Goal: Information Seeking & Learning: Learn about a topic

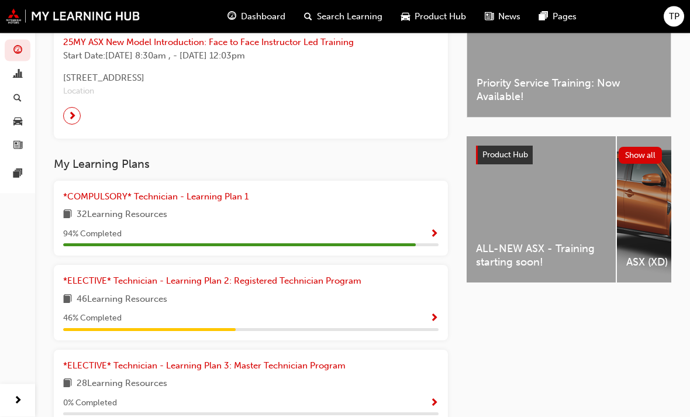
scroll to position [357, 0]
click at [446, 312] on div "*ELECTIVE* Technician - Learning Plan 2: Registered Technician Program 46 Learn…" at bounding box center [251, 302] width 394 height 75
click at [433, 314] on span "Show Progress" at bounding box center [434, 318] width 9 height 11
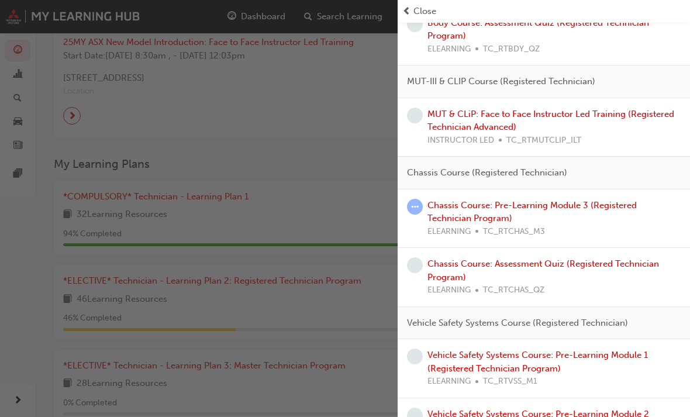
scroll to position [464, 0]
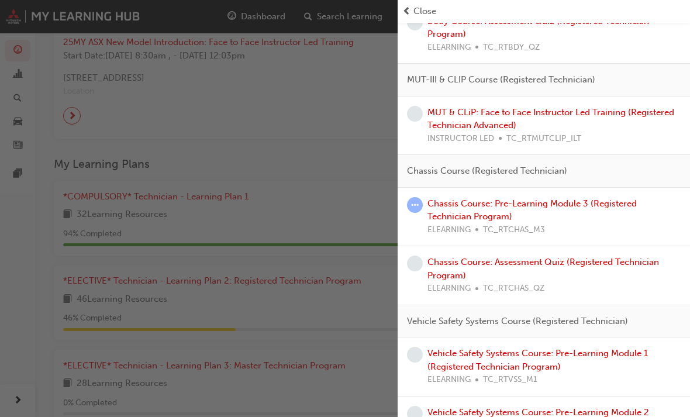
click at [485, 200] on link "Chassis Course: Pre-Learning Module 3 (Registered Technician Program)" at bounding box center [532, 210] width 209 height 24
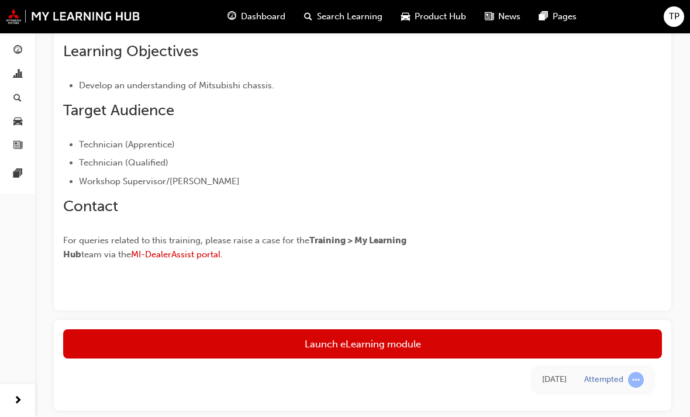
scroll to position [312, 0]
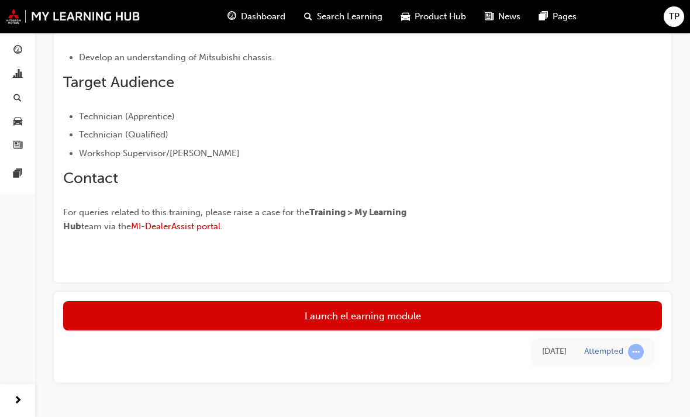
click at [417, 313] on link "Launch eLearning module" at bounding box center [362, 315] width 599 height 29
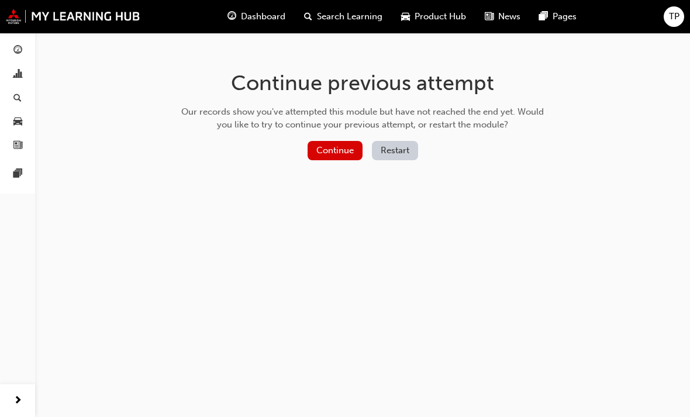
click at [335, 144] on button "Continue" at bounding box center [335, 150] width 55 height 19
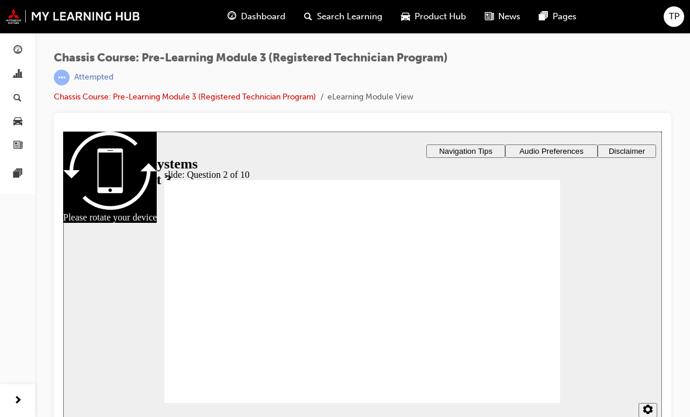
scroll to position [13, 0]
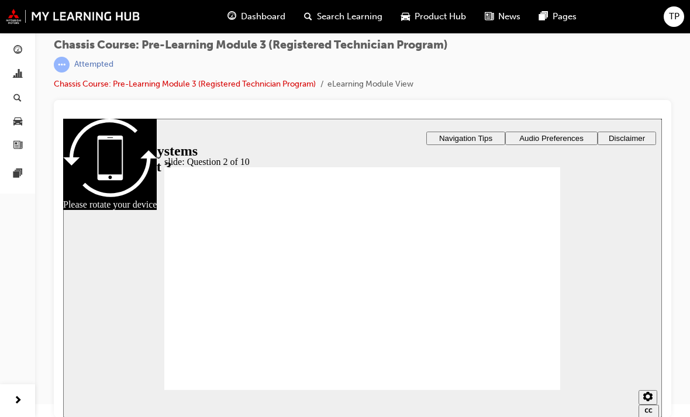
radio input "true"
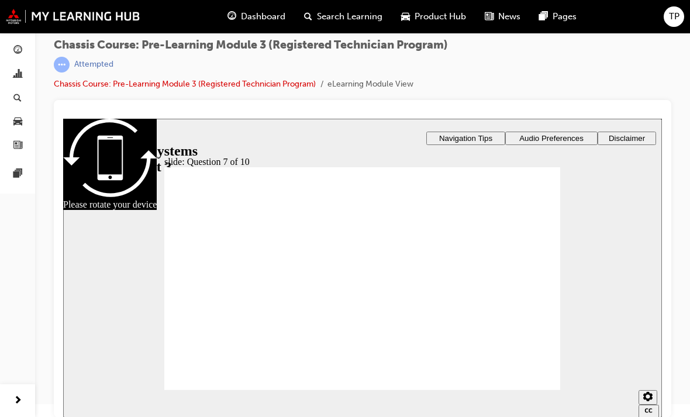
radio input "true"
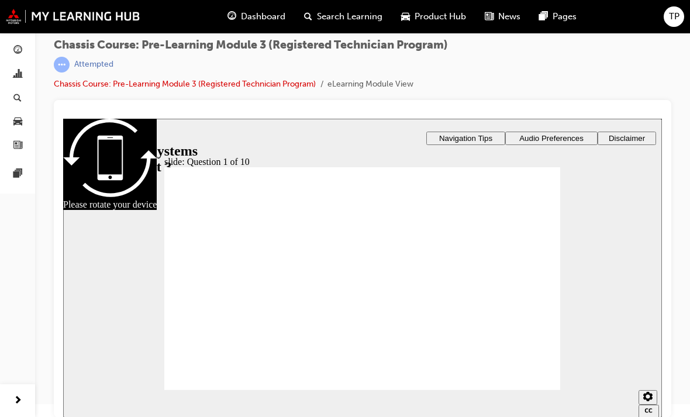
radio input "true"
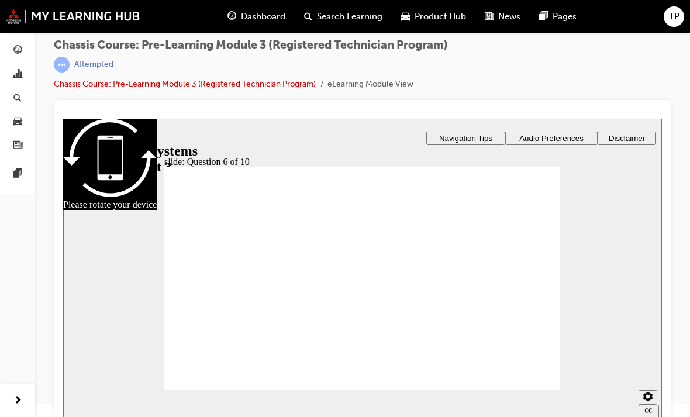
radio input "true"
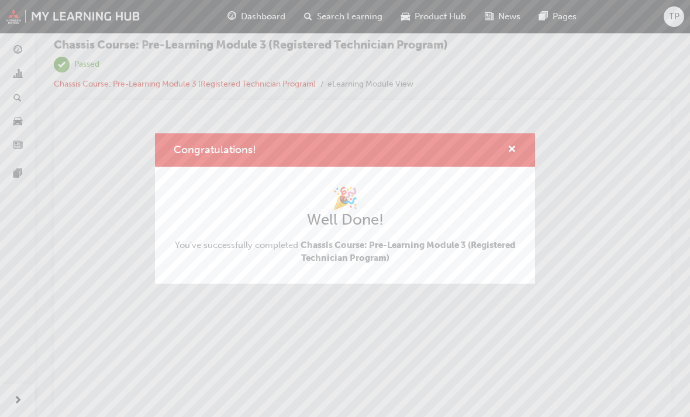
scroll to position [0, 0]
click at [502, 147] on span "cross-icon" at bounding box center [512, 150] width 9 height 11
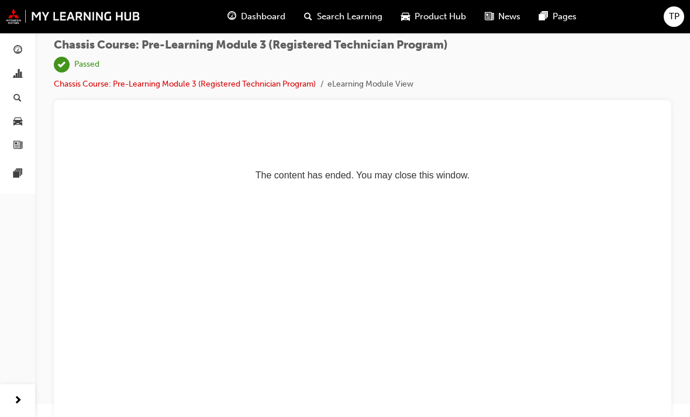
click at [249, 24] on div "Dashboard" at bounding box center [256, 17] width 77 height 24
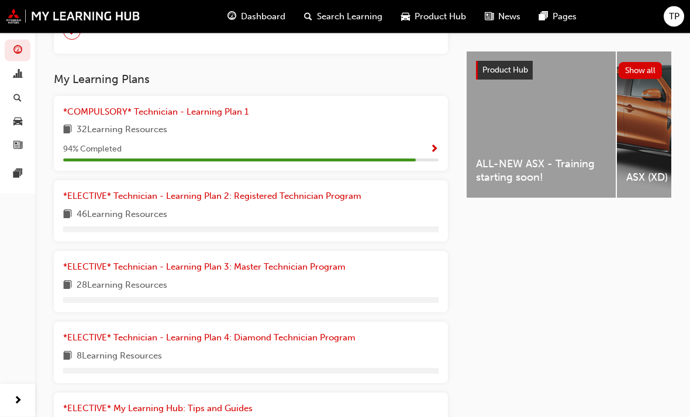
scroll to position [445, 0]
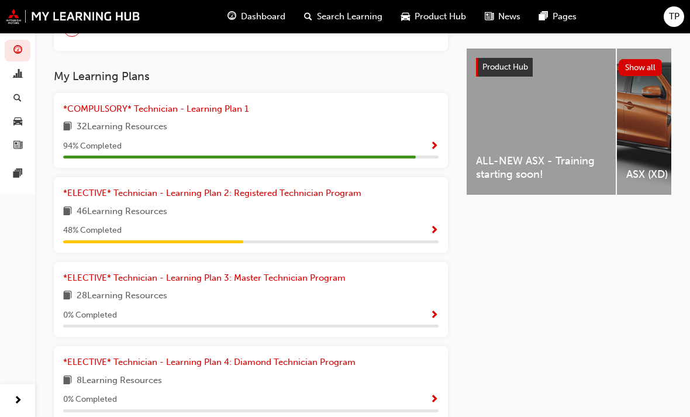
click at [431, 226] on span "Show Progress" at bounding box center [434, 231] width 9 height 11
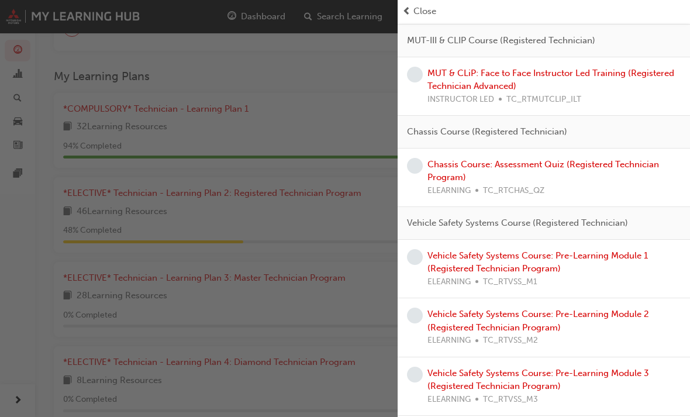
scroll to position [501, 0]
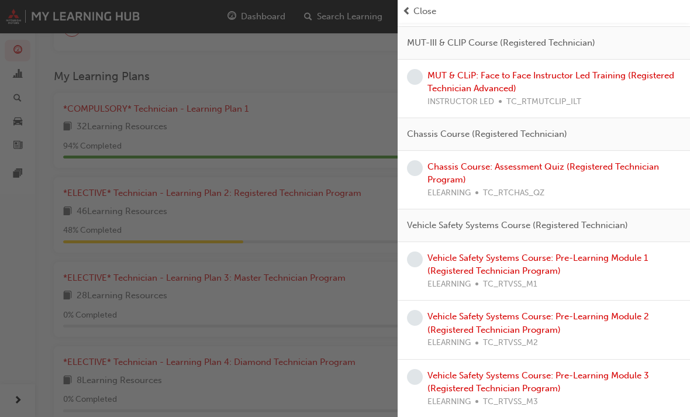
click at [502, 257] on link "Vehicle Safety Systems Course: Pre-Learning Module 1 (Registered Technician Pro…" at bounding box center [538, 265] width 220 height 24
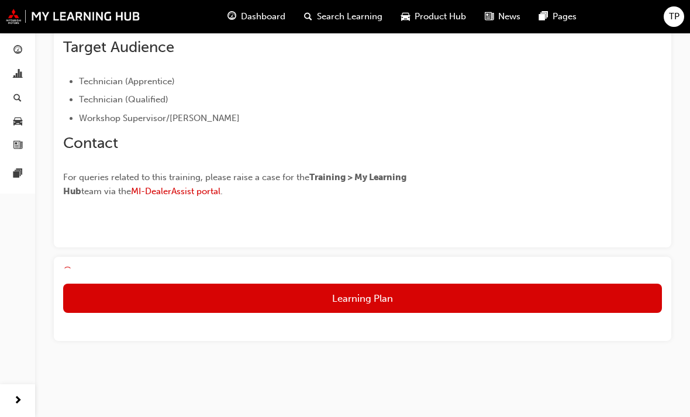
scroll to position [305, 0]
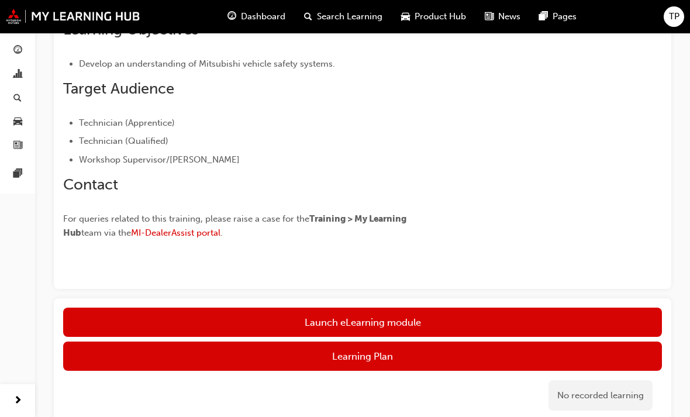
click at [425, 314] on link "Launch eLearning module" at bounding box center [362, 322] width 599 height 29
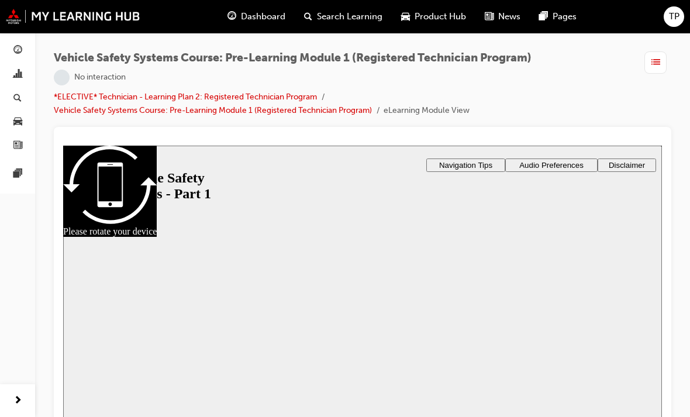
click at [362, 295] on div at bounding box center [362, 294] width 396 height 223
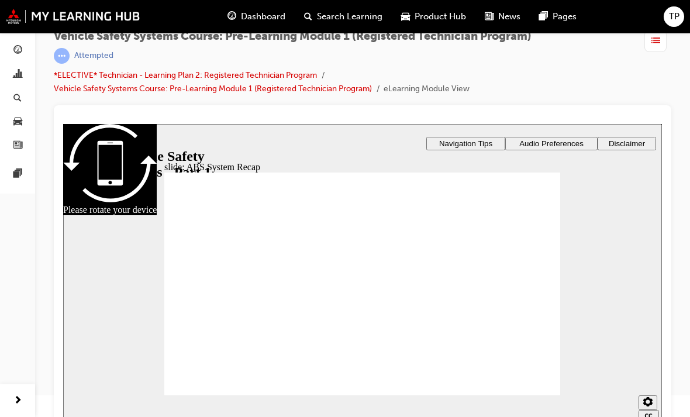
scroll to position [26, 0]
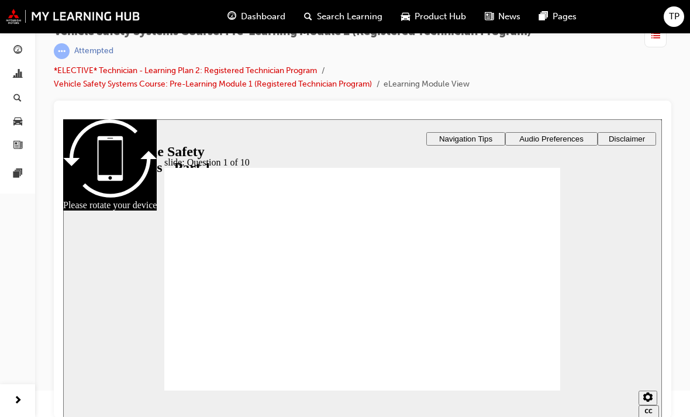
radio input "true"
click at [158, 304] on div "slide: Question 2 of 10 Rectangle 1 Rectangle 3 Rectangle 3 Question 2 of 10 Wh…" at bounding box center [362, 268] width 599 height 299
radio input "true"
click at [152, 326] on div "slide: Question 3 of 10 Rectangle 1 Rectangle 3 Rectangle 3 Question 3 of 10 Wh…" at bounding box center [362, 268] width 599 height 299
radio input "true"
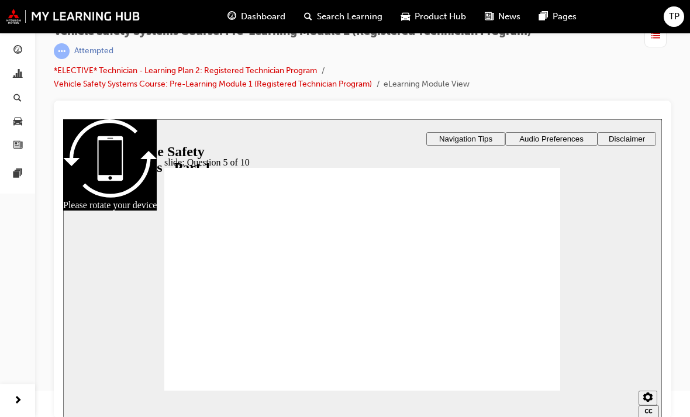
radio input "true"
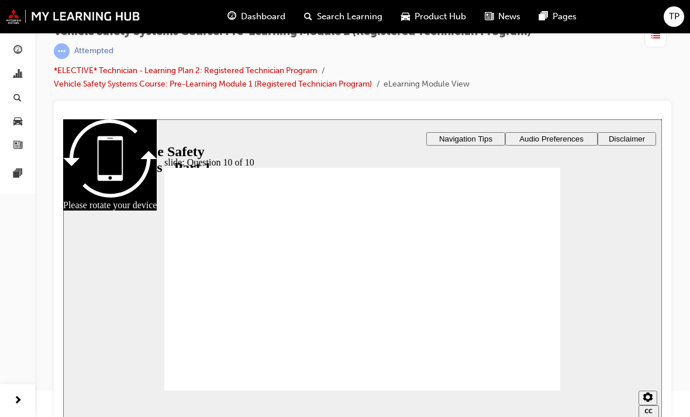
checkbox input "true"
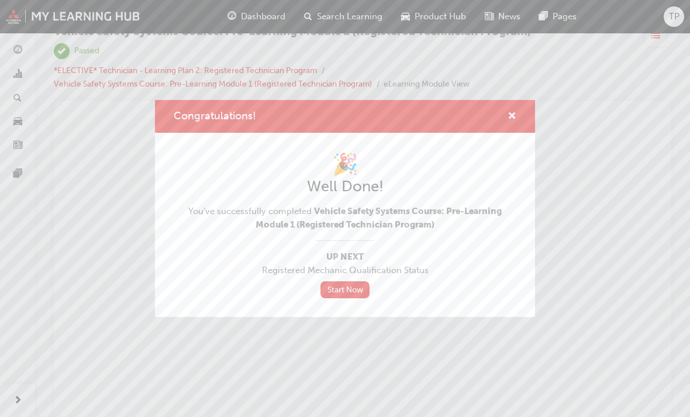
scroll to position [0, 0]
click at [502, 120] on span "cross-icon" at bounding box center [512, 117] width 9 height 11
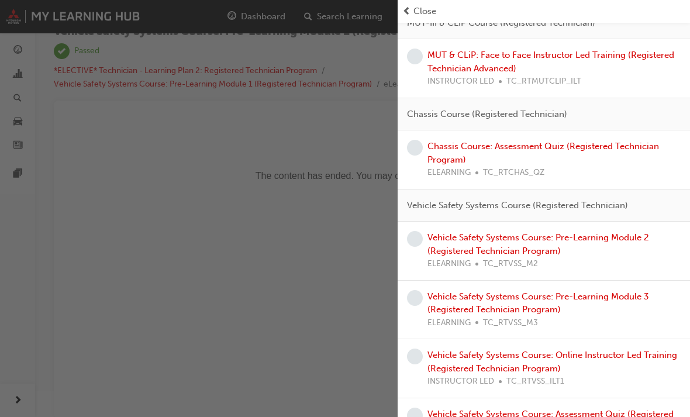
scroll to position [563, 0]
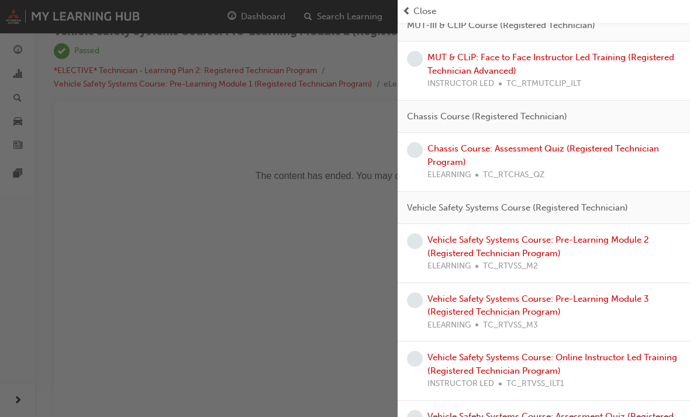
click at [502, 235] on link "Vehicle Safety Systems Course: Pre-Learning Module 2 (Registered Technician Pro…" at bounding box center [539, 247] width 222 height 24
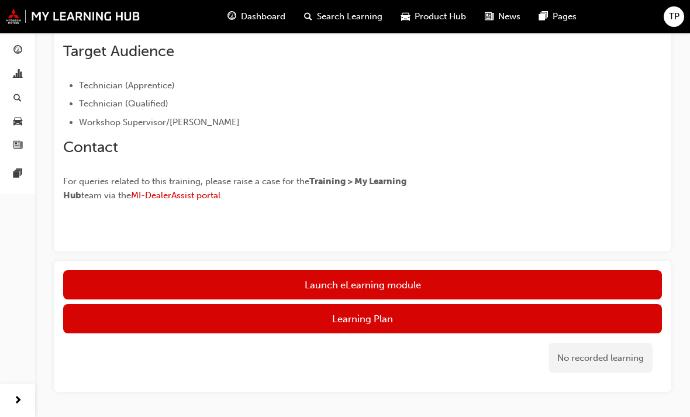
scroll to position [353, 0]
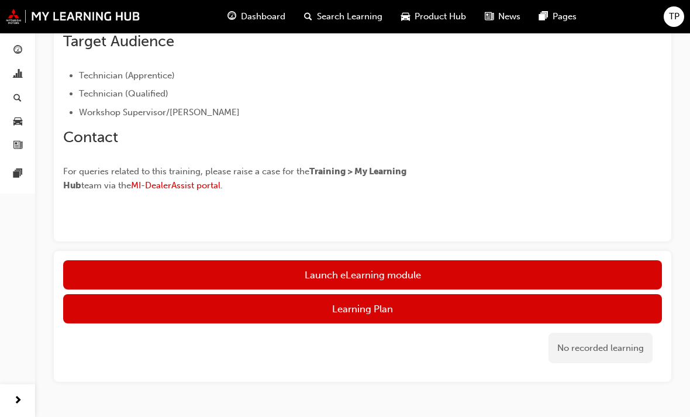
click at [452, 267] on link "Launch eLearning module" at bounding box center [362, 274] width 599 height 29
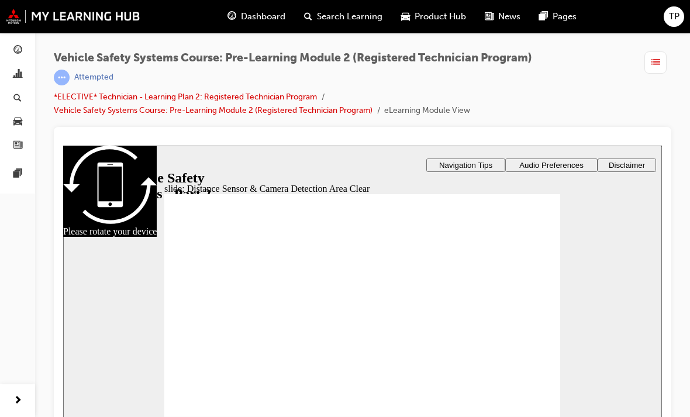
radio input "true"
checkbox input "true"
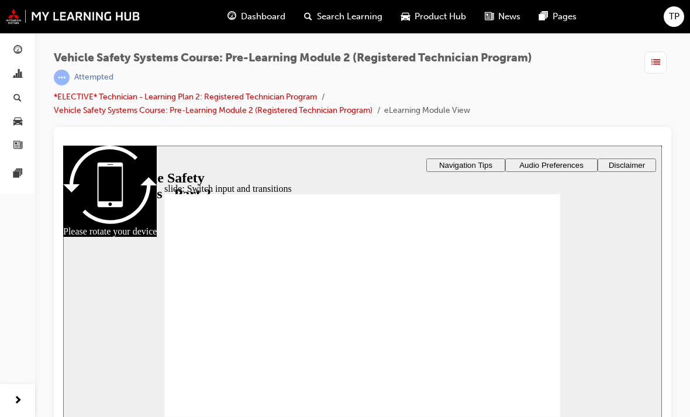
radio input "true"
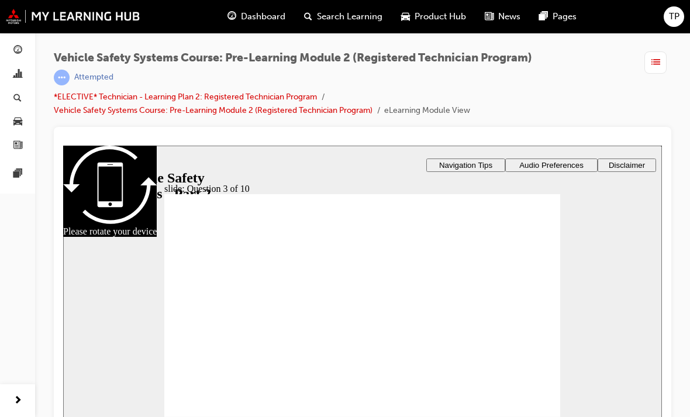
radio input "false"
radio input "true"
select select "acc-5XhiklG5p1D-choices.choice_6TVdqlftxkK"
select select "acc-6cWB1gUcYNq-choices.choice_6p4WebSJ8yX"
radio input "true"
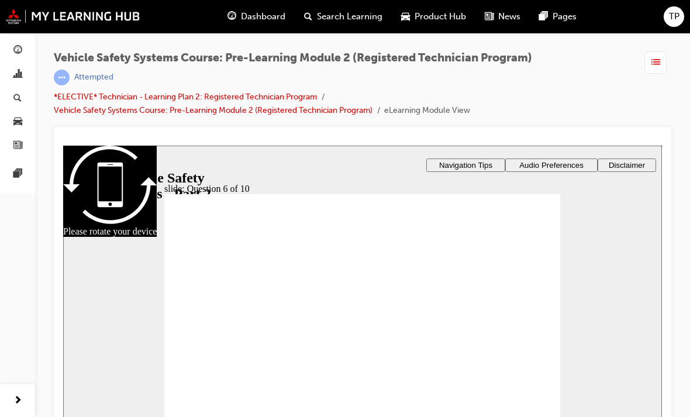
radio input "true"
checkbox input "true"
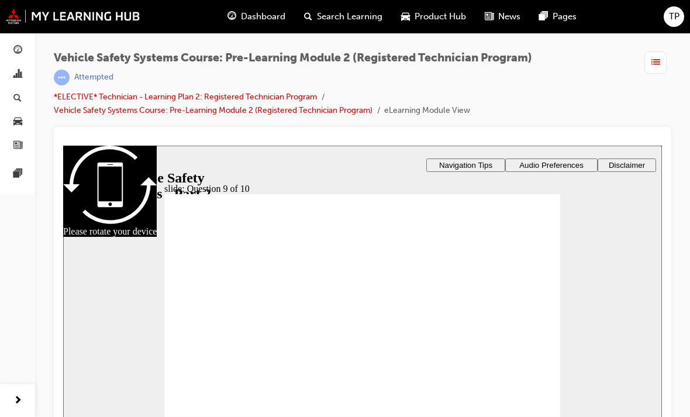
radio input "true"
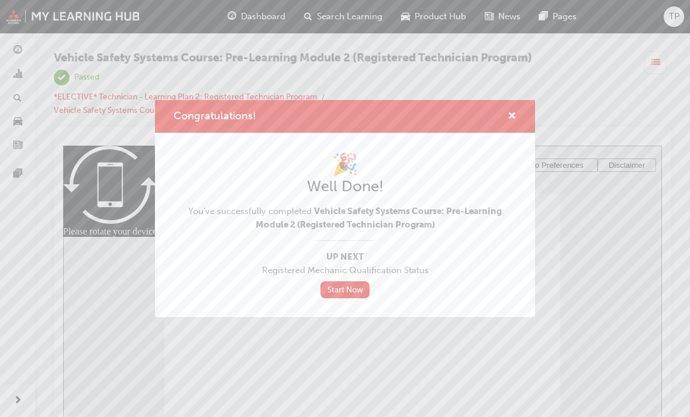
click at [345, 289] on link "Start Now" at bounding box center [345, 289] width 49 height 17
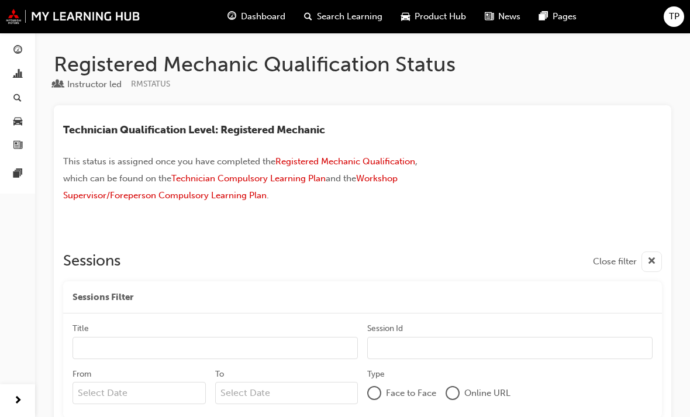
click at [652, 264] on span "cross-icon" at bounding box center [651, 261] width 9 height 15
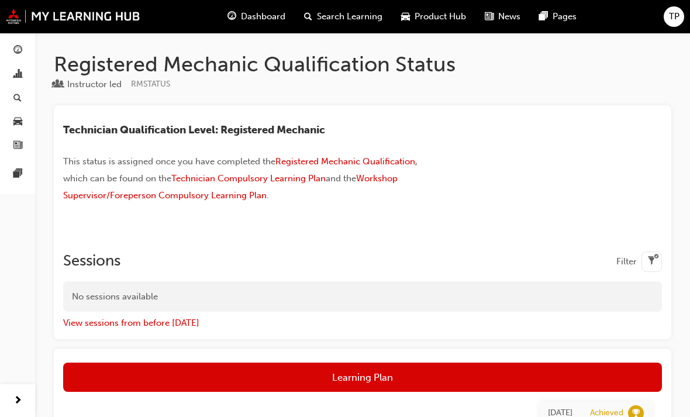
click at [649, 259] on span "filter-icon" at bounding box center [651, 261] width 9 height 15
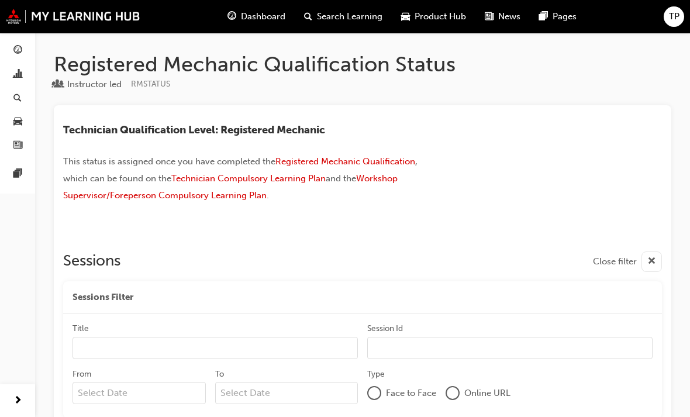
click at [262, 19] on span "Dashboard" at bounding box center [263, 16] width 44 height 13
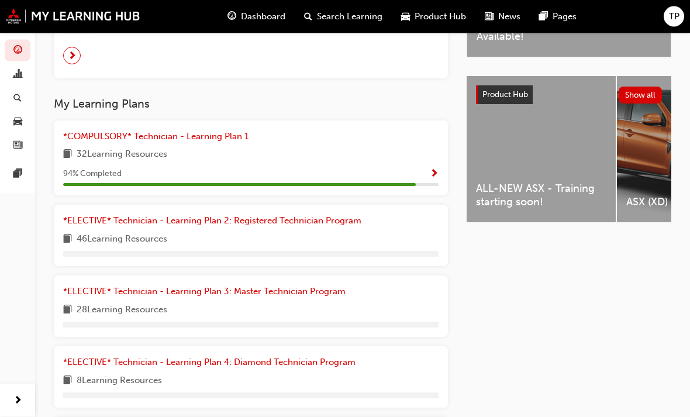
scroll to position [417, 0]
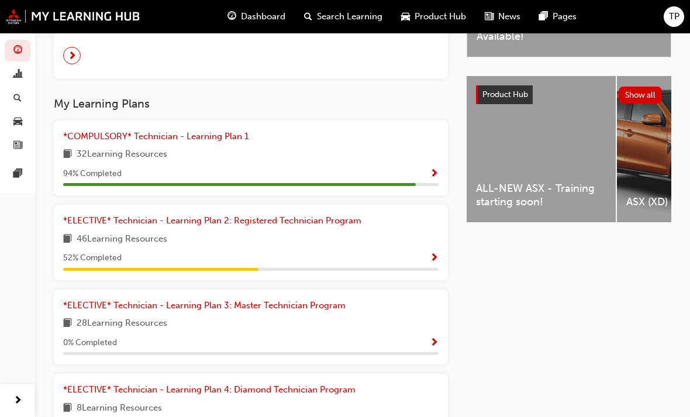
click at [220, 138] on link "*COMPULSORY* Technician - Learning Plan 1" at bounding box center [158, 136] width 190 height 13
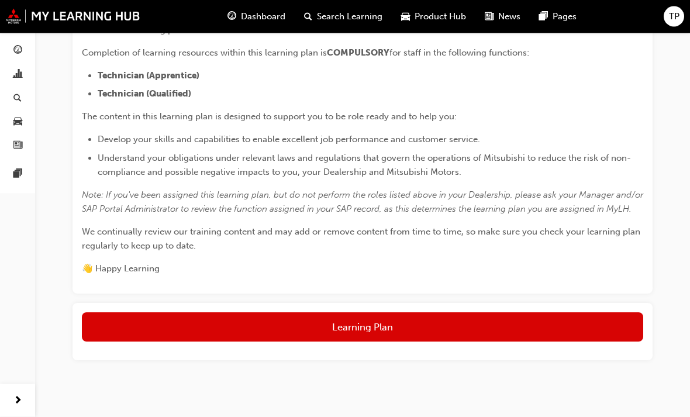
scroll to position [284, 0]
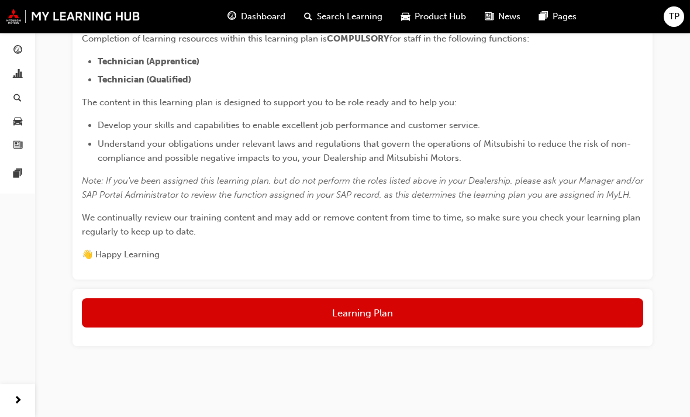
click at [494, 326] on button "Learning Plan" at bounding box center [362, 312] width 561 height 29
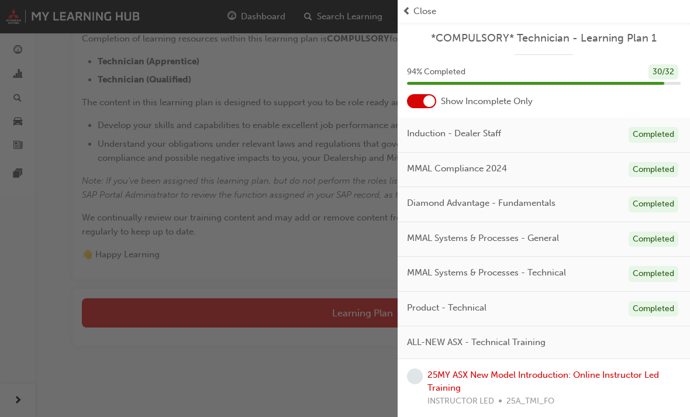
scroll to position [0, 0]
click at [413, 16] on div "Close" at bounding box center [543, 11] width 283 height 13
